Goal: Transaction & Acquisition: Purchase product/service

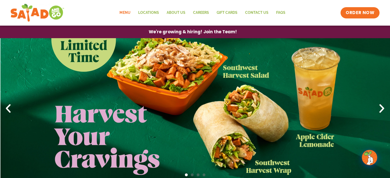
click at [126, 14] on link "Menu" at bounding box center [125, 13] width 18 height 12
click at [126, 15] on link "Menu" at bounding box center [125, 13] width 18 height 12
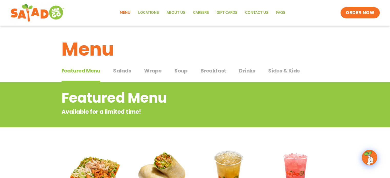
click at [130, 72] on span "Salads" at bounding box center [122, 71] width 18 height 8
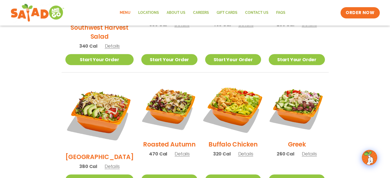
scroll to position [231, 0]
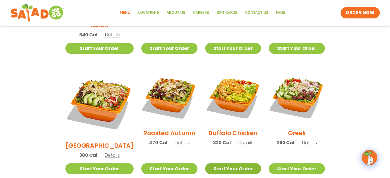
click at [242, 164] on link "Start Your Order" at bounding box center [233, 169] width 56 height 11
